Goal: Information Seeking & Learning: Learn about a topic

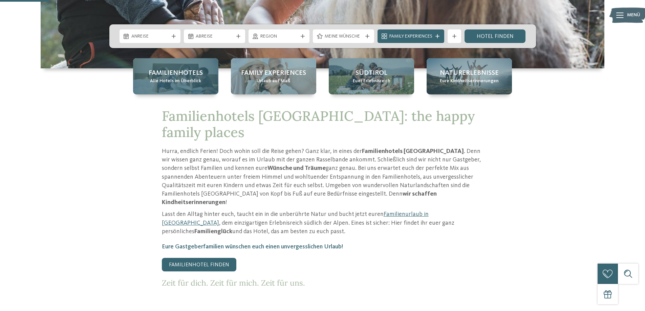
click at [206, 74] on div "Familienhotels Alle Hotels im Überblick" at bounding box center [175, 76] width 85 height 36
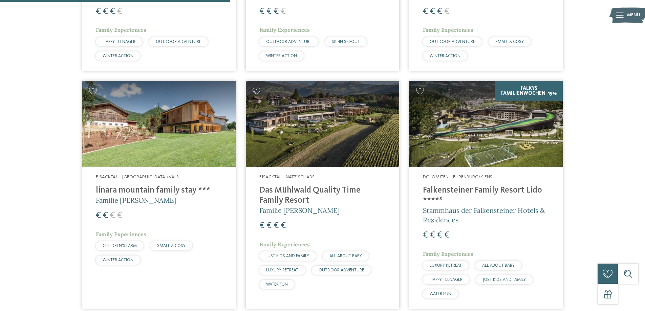
scroll to position [812, 0]
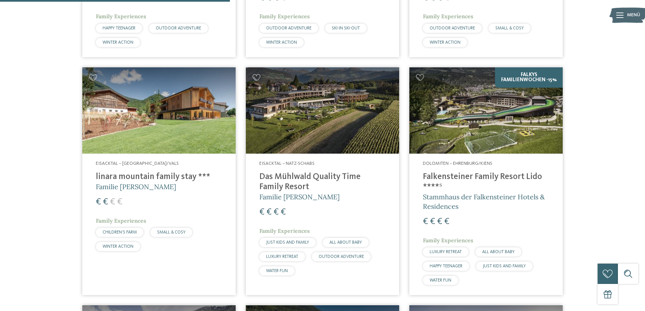
click at [536, 99] on img at bounding box center [485, 110] width 153 height 86
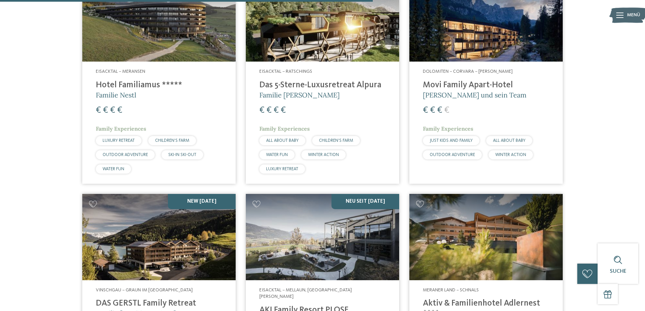
scroll to position [1444, 0]
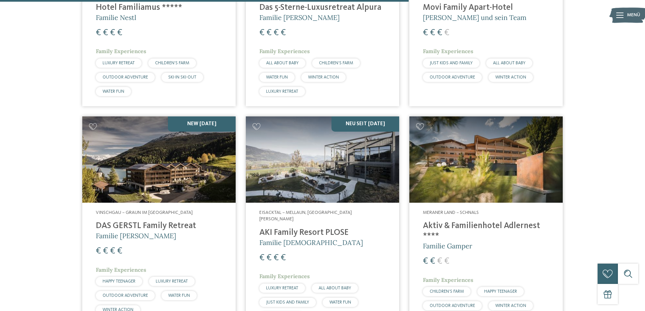
click at [337, 158] on img at bounding box center [322, 159] width 153 height 86
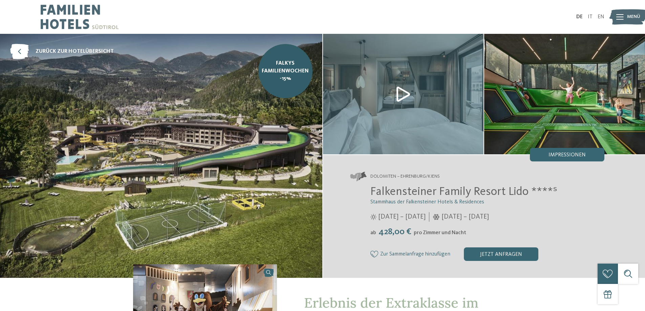
click at [426, 91] on img at bounding box center [403, 94] width 161 height 120
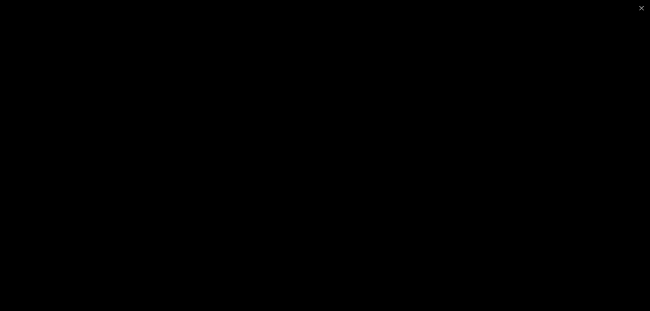
click at [558, 172] on div at bounding box center [325, 155] width 650 height 311
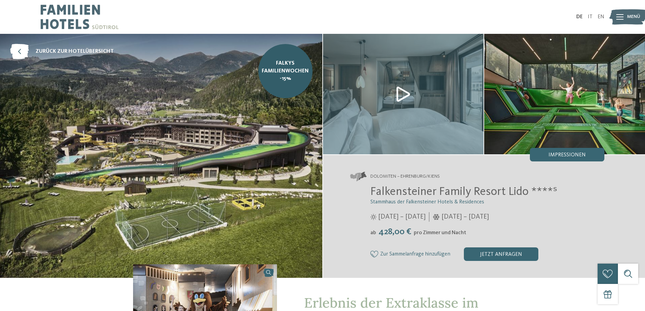
click at [589, 134] on img at bounding box center [564, 94] width 161 height 120
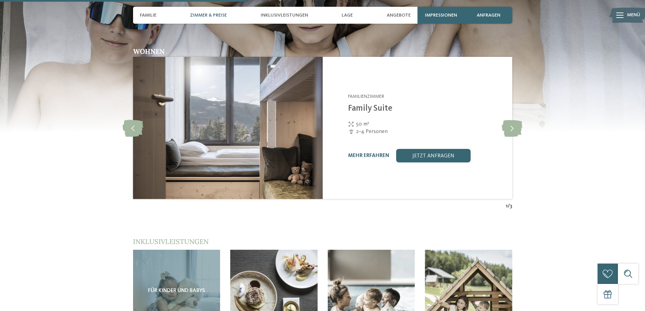
scroll to position [902, 0]
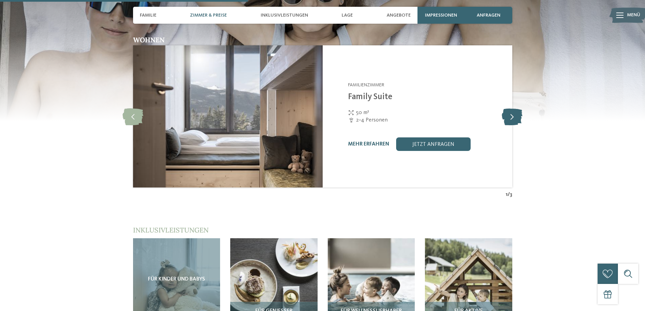
click at [521, 108] on icon at bounding box center [511, 116] width 21 height 17
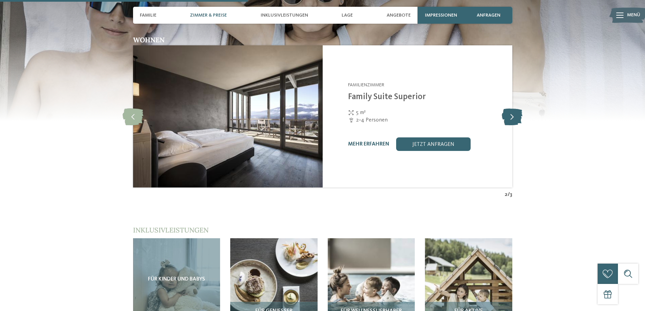
click at [521, 108] on icon at bounding box center [511, 116] width 21 height 17
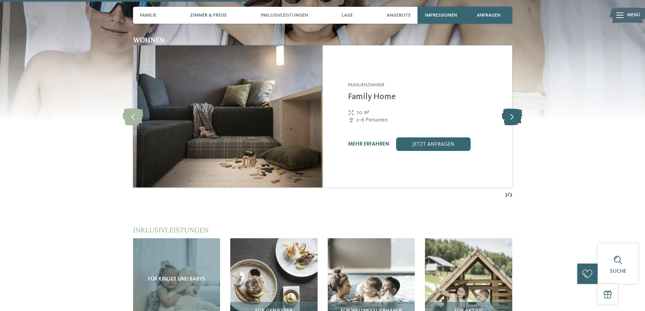
click at [521, 108] on icon at bounding box center [511, 116] width 21 height 17
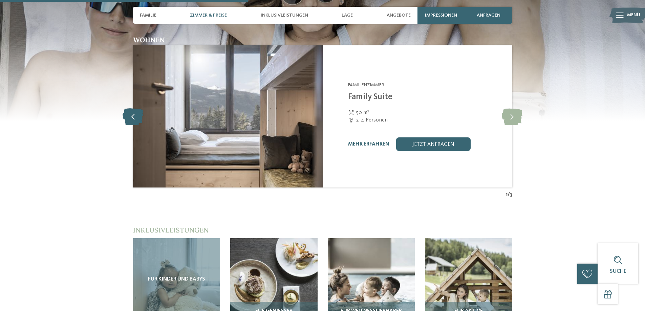
click at [129, 108] on icon at bounding box center [132, 116] width 21 height 17
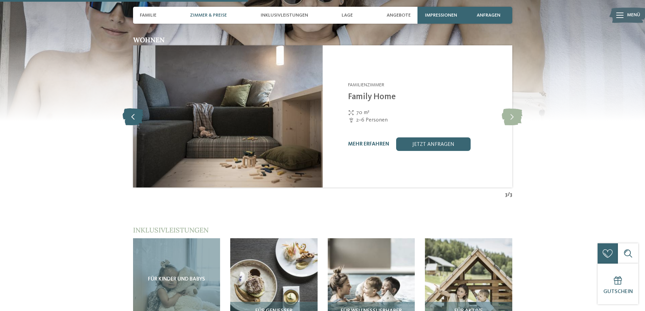
click at [136, 108] on icon at bounding box center [132, 116] width 21 height 17
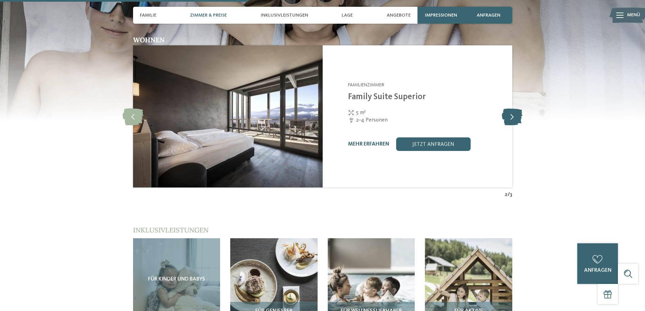
click at [518, 108] on icon at bounding box center [511, 116] width 21 height 17
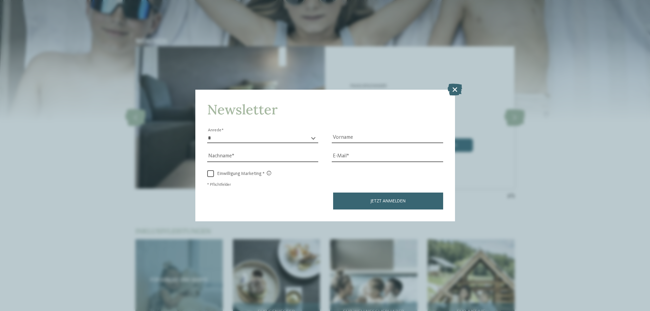
click at [456, 96] on div "Newsletter * **** **** ******* ****** Anrede Vorname Nachname Link" at bounding box center [325, 155] width 650 height 311
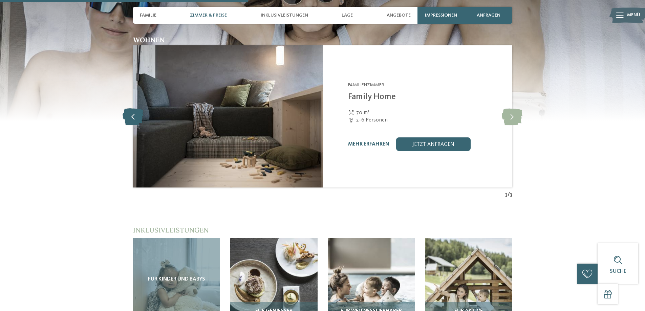
click at [137, 108] on icon at bounding box center [132, 116] width 21 height 17
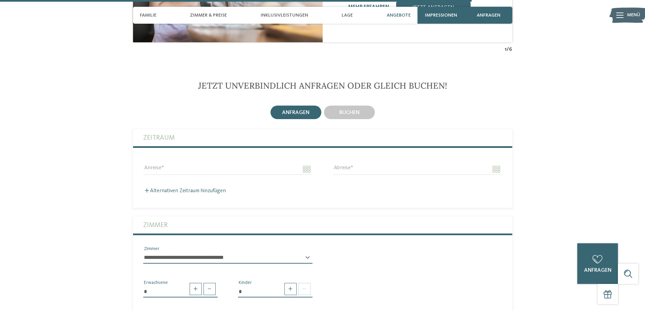
scroll to position [1717, 0]
